Goal: Task Accomplishment & Management: Use online tool/utility

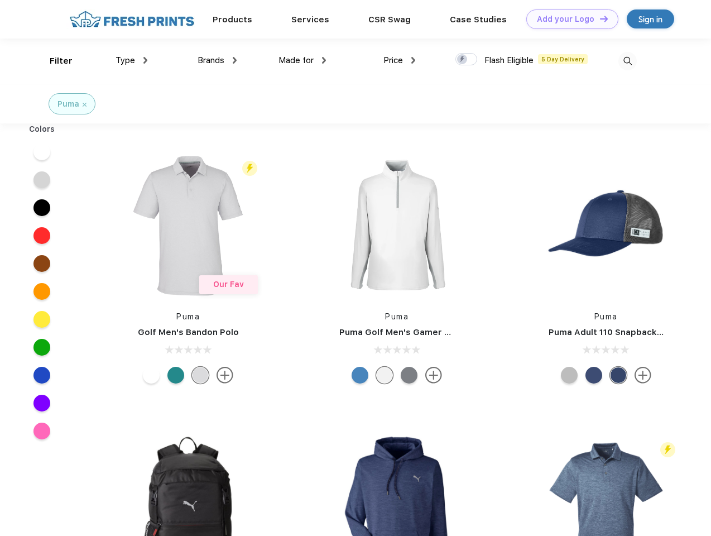
click at [568, 19] on link "Add your Logo Design Tool" at bounding box center [572, 19] width 92 height 20
click at [0, 0] on div "Design Tool" at bounding box center [0, 0] width 0 height 0
click at [599, 18] on link "Add your Logo Design Tool" at bounding box center [572, 19] width 92 height 20
click at [54, 61] on div "Filter" at bounding box center [61, 61] width 23 height 13
click at [132, 60] on span "Type" at bounding box center [126, 60] width 20 height 10
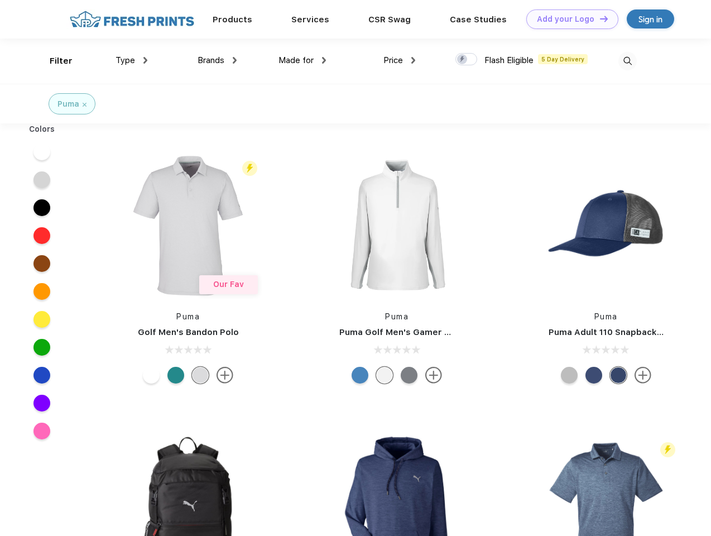
click at [217, 60] on span "Brands" at bounding box center [211, 60] width 27 height 10
click at [303, 60] on span "Made for" at bounding box center [296, 60] width 35 height 10
click at [400, 60] on span "Price" at bounding box center [394, 60] width 20 height 10
click at [467, 60] on div at bounding box center [467, 59] width 22 height 12
click at [463, 60] on input "checkbox" at bounding box center [459, 55] width 7 height 7
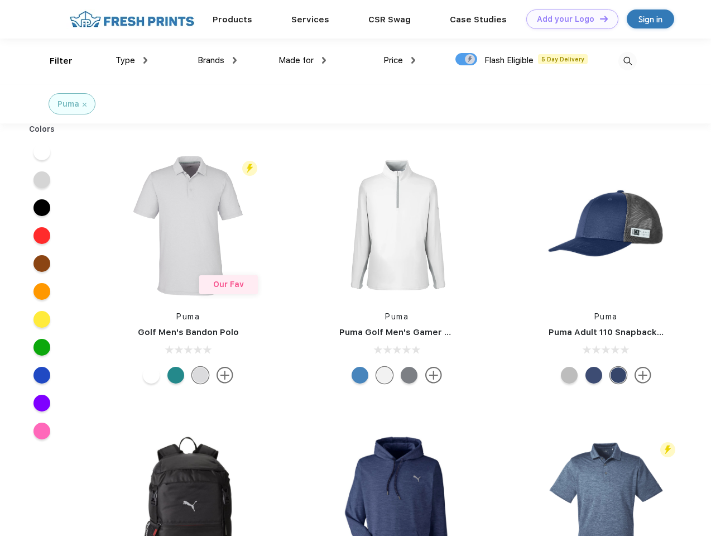
click at [628, 61] on img at bounding box center [628, 61] width 18 height 18
